Goal: Find specific page/section: Find specific page/section

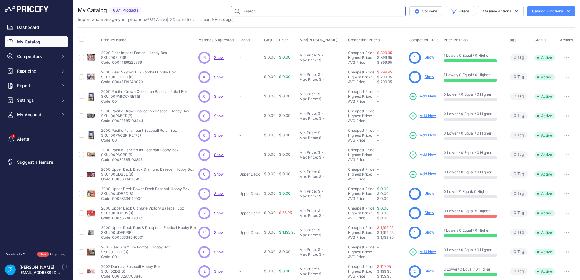
click at [289, 11] on input "text" at bounding box center [318, 11] width 175 height 10
paste input "2025 Panini Donruss Baseball Hobby"
type input "2025 Panini Donruss Baseball Hobby"
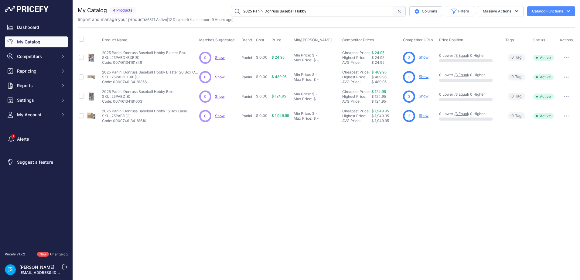
click at [427, 117] on link "Show" at bounding box center [424, 115] width 10 height 5
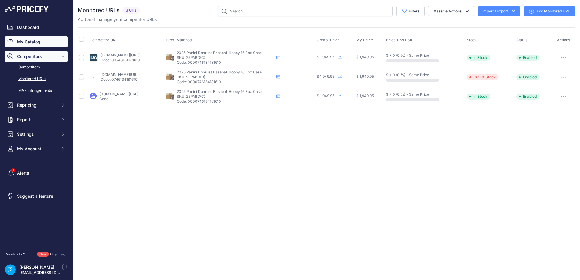
click at [28, 37] on link "My Catalog" at bounding box center [36, 41] width 63 height 11
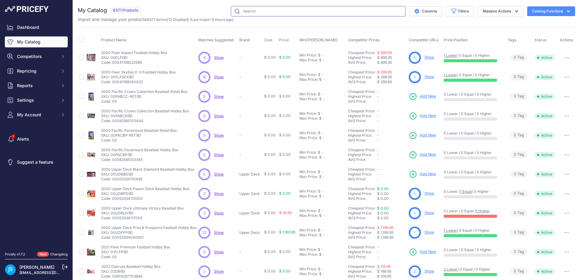
click at [279, 11] on input "text" at bounding box center [318, 11] width 175 height 10
paste input "2024 Panini National Treasures Football Hobby"
type input "2024 Panini National Treasures Football Hobby"
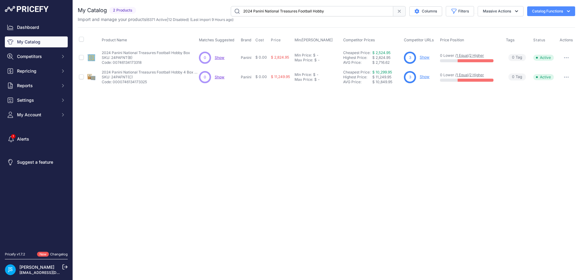
click at [422, 76] on link "Show" at bounding box center [425, 76] width 10 height 5
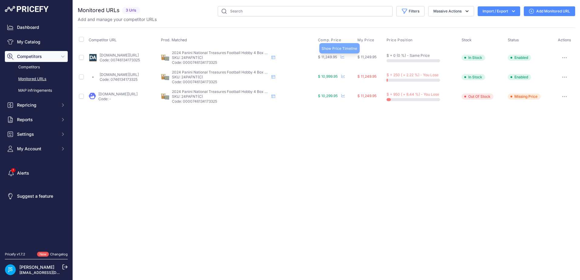
click at [344, 56] on icon at bounding box center [343, 57] width 4 height 4
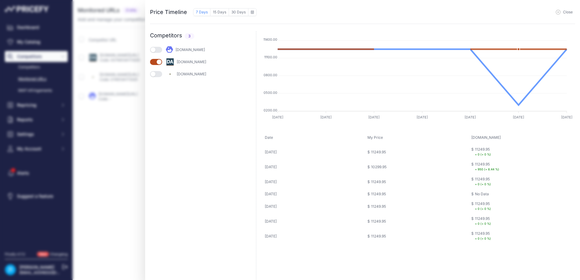
drag, startPoint x: 560, startPoint y: 11, endPoint x: 463, endPoint y: 146, distance: 165.8
click at [463, 147] on div "Price Timeline 7 Days 15 Days 30 Days to August 2025 Sun Mon Tue Wed 1" at bounding box center [362, 140] width 435 height 280
click at [558, 12] on icon "button" at bounding box center [558, 12] width 5 height 5
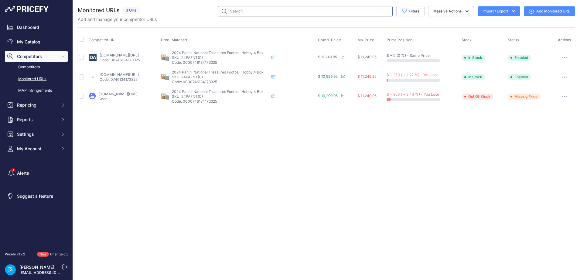
click at [304, 9] on input "text" at bounding box center [305, 11] width 175 height 10
click at [40, 40] on link "My Catalog" at bounding box center [36, 41] width 63 height 11
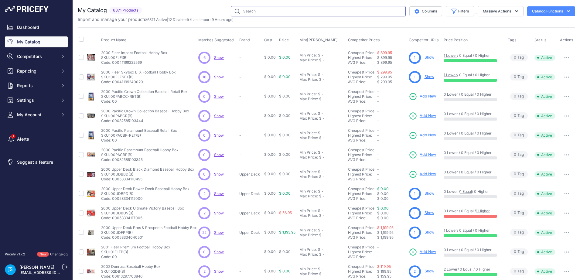
click at [276, 11] on input "text" at bounding box center [318, 11] width 175 height 10
paste input "2023/24 Upper Deck Ice Hockey Hobby"
type input "2023/24 Upper Deck Ice Hockey Hobby"
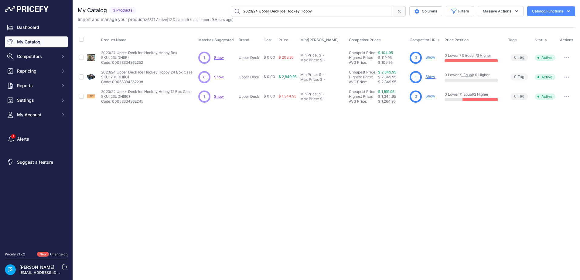
click at [431, 57] on link "Show" at bounding box center [431, 57] width 10 height 5
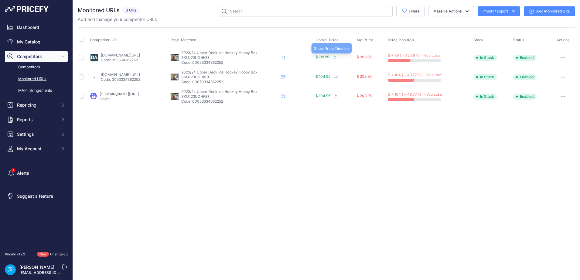
click at [337, 56] on icon at bounding box center [335, 57] width 4 height 4
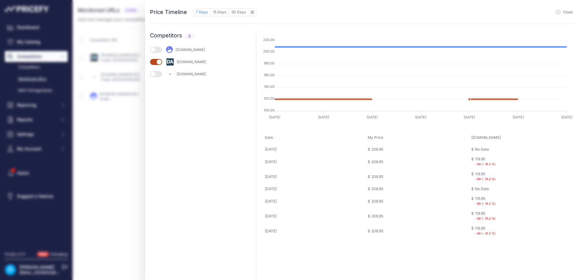
click at [560, 13] on icon "button" at bounding box center [558, 12] width 5 height 5
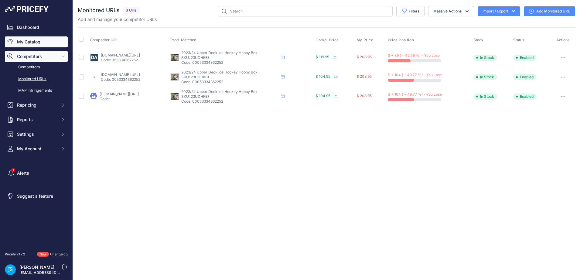
click at [34, 40] on link "My Catalog" at bounding box center [36, 41] width 63 height 11
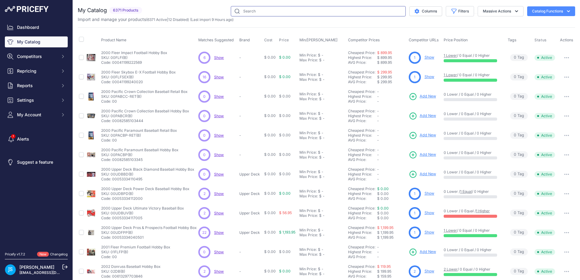
click at [248, 11] on input "text" at bounding box center [318, 11] width 175 height 10
paste input "2024 Topps Series 2 Baseball Hanger"
type input "2024 Topps Series 2 Baseball Hanger"
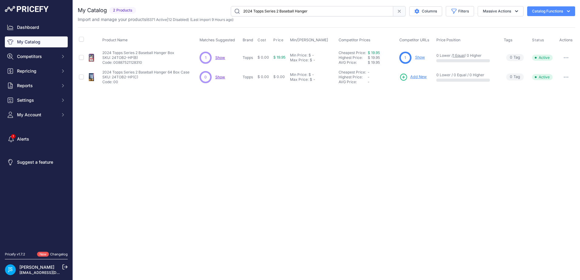
click at [421, 57] on link "Show" at bounding box center [420, 57] width 10 height 5
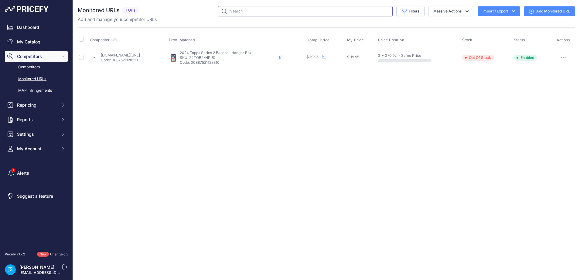
click at [350, 13] on input "text" at bounding box center [305, 11] width 175 height 10
click at [31, 42] on link "My Catalog" at bounding box center [36, 41] width 63 height 11
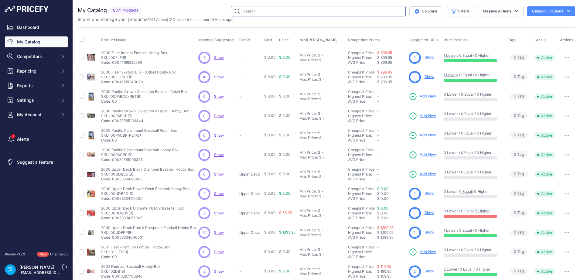
click at [288, 9] on input "text" at bounding box center [318, 11] width 175 height 10
paste input "2024 Panini Mosaic Football Hobby Mega"
type input "2024 Panini Mosaic Football Hobby Mega"
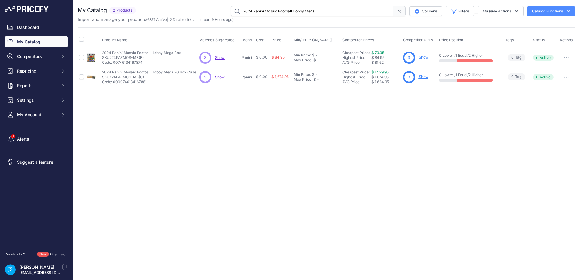
click at [422, 56] on link "Show" at bounding box center [424, 57] width 10 height 5
